Goal: Task Accomplishment & Management: Complete application form

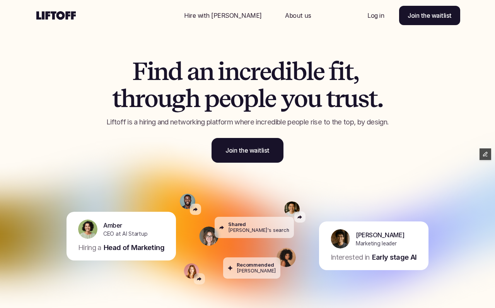
click at [227, 14] on p "Hire with [PERSON_NAME]" at bounding box center [223, 15] width 78 height 9
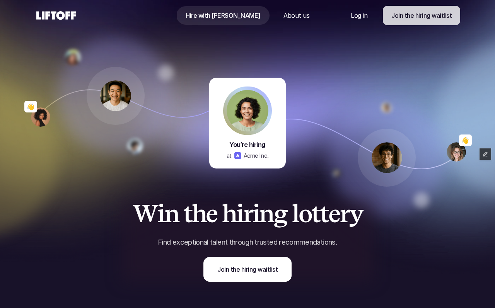
click at [397, 18] on p "Join the hiring waitlist" at bounding box center [421, 15] width 60 height 9
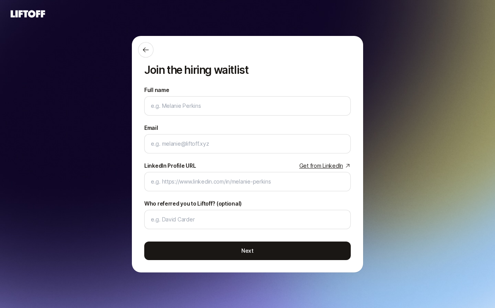
click at [21, 15] on icon at bounding box center [27, 14] width 37 height 11
